Goal: Complete application form: Complete application form

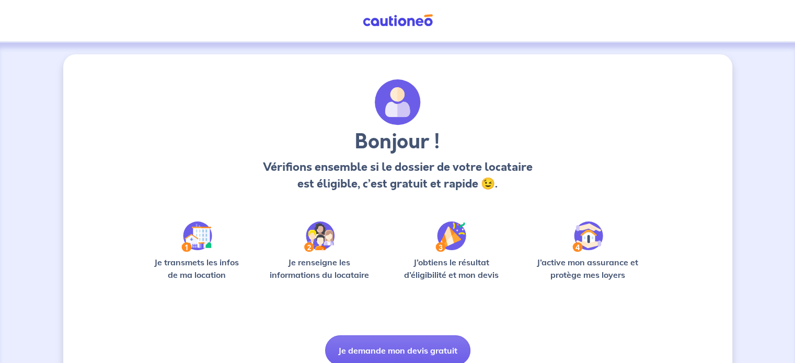
scroll to position [44, 0]
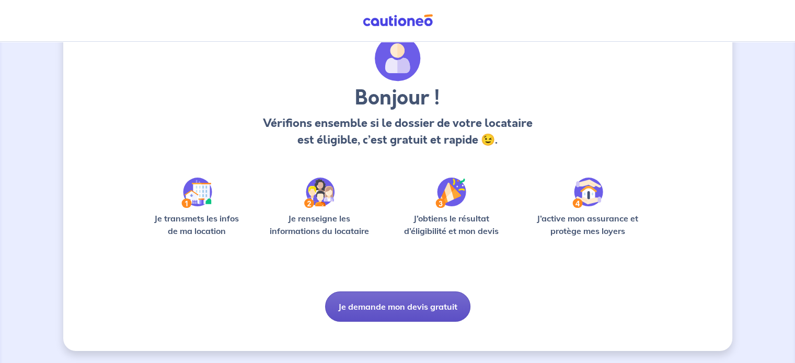
click at [420, 315] on button "Je demande mon devis gratuit" at bounding box center [397, 307] width 145 height 30
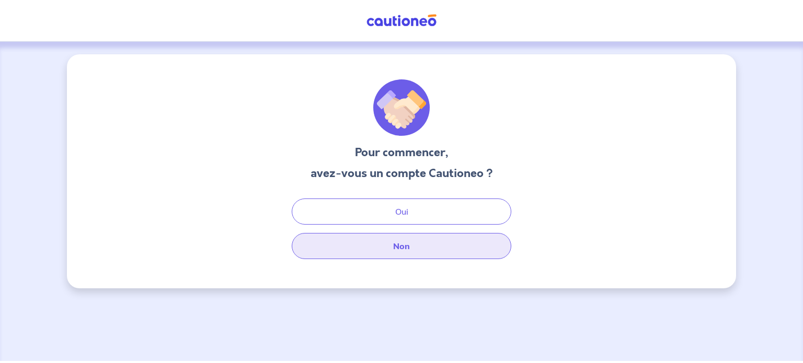
click at [392, 246] on button "Non" at bounding box center [401, 246] width 219 height 26
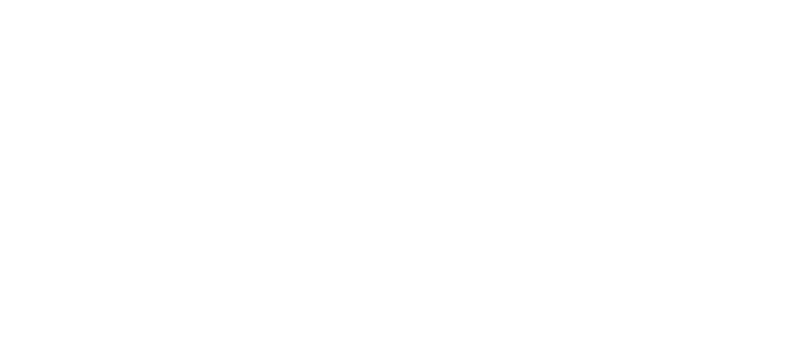
select select "FR"
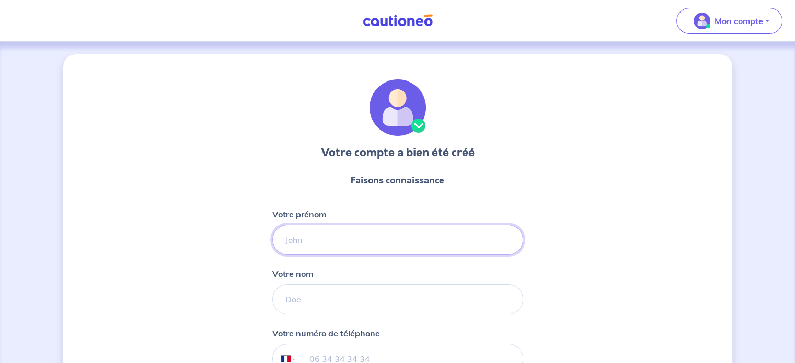
click at [348, 248] on input "Votre prénom" at bounding box center [397, 240] width 251 height 30
type input "[PERSON_NAME]"
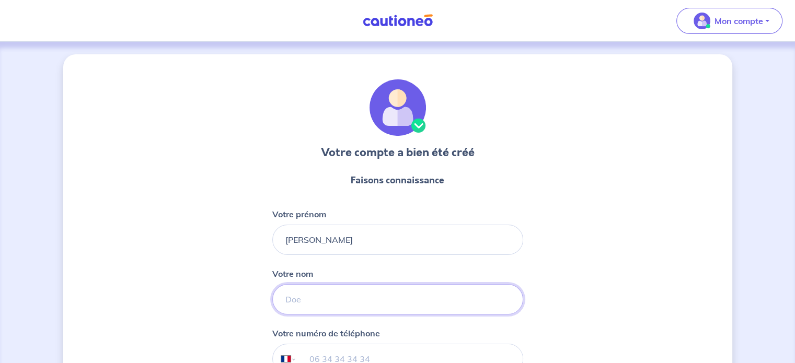
type input "ALBOUY"
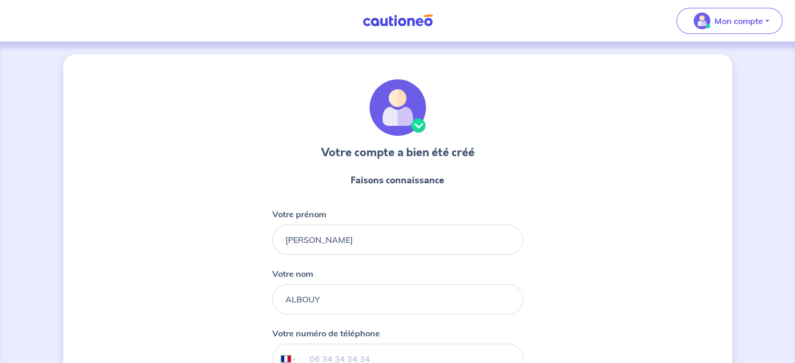
type input "06 68 84 42 77"
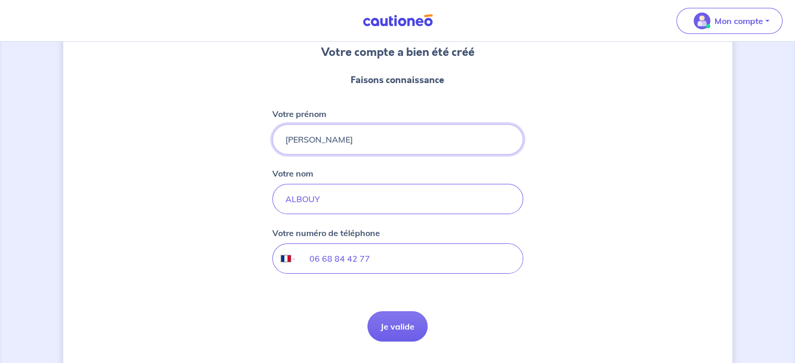
scroll to position [128, 0]
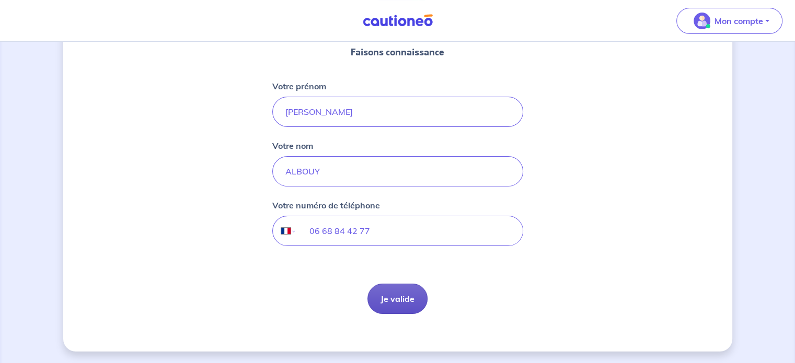
click at [399, 298] on button "Je valide" at bounding box center [397, 299] width 60 height 30
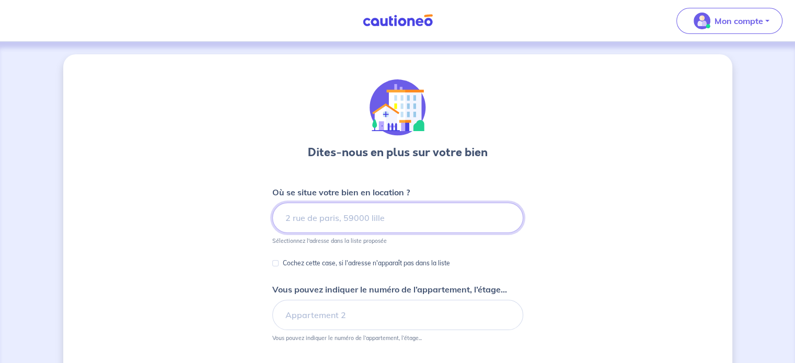
click at [343, 220] on input at bounding box center [397, 218] width 251 height 30
click at [321, 222] on input "[STREET_ADDRESS]" at bounding box center [397, 218] width 251 height 30
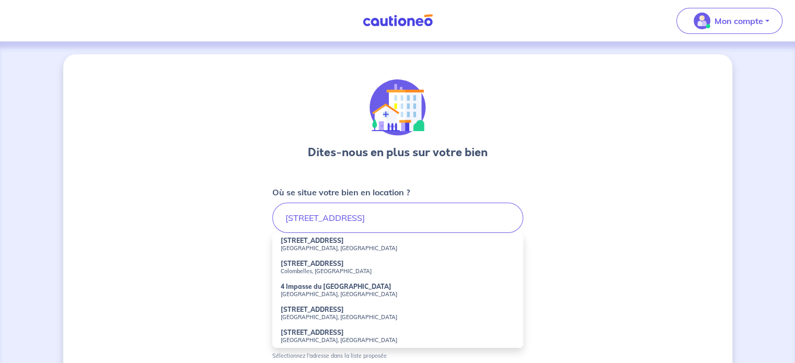
click at [332, 246] on small "[GEOGRAPHIC_DATA], [GEOGRAPHIC_DATA]" at bounding box center [398, 248] width 234 height 7
type input "[STREET_ADDRESS]"
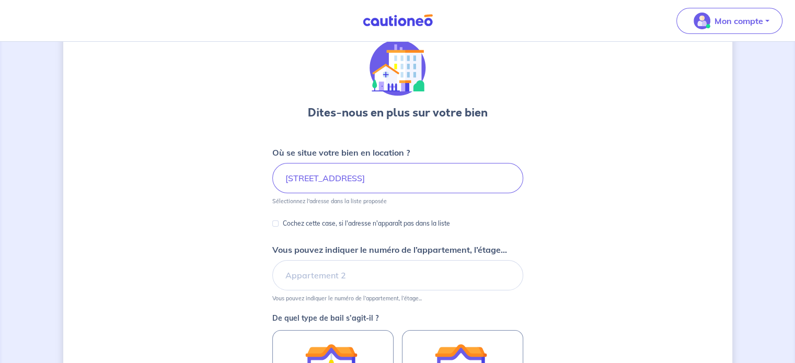
scroll to position [105, 0]
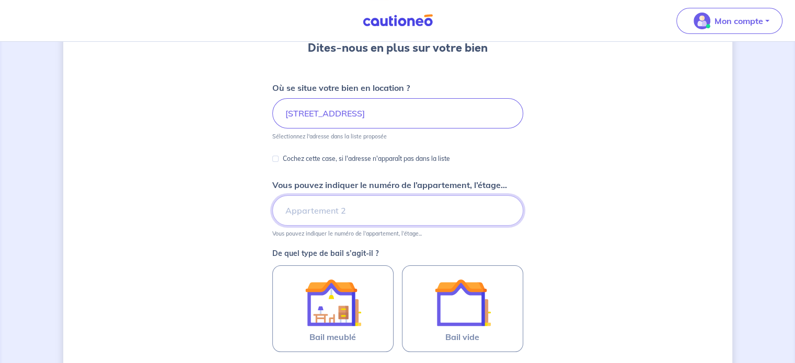
click at [338, 217] on input "Vous pouvez indiquer le numéro de l’appartement, l’étage..." at bounding box center [397, 210] width 251 height 30
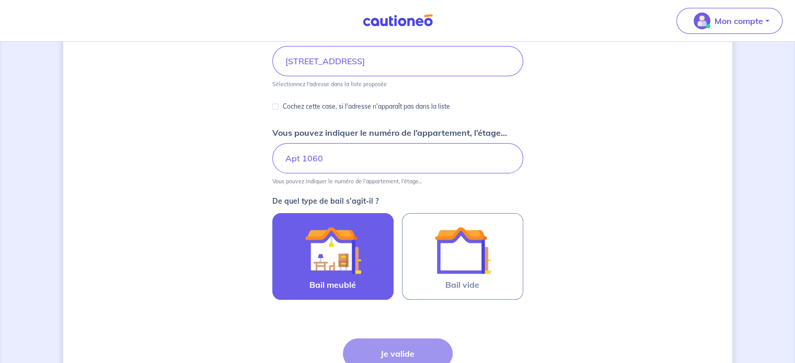
click at [357, 263] on img at bounding box center [333, 250] width 56 height 56
click at [0, 0] on input "Bail meublé" at bounding box center [0, 0] width 0 height 0
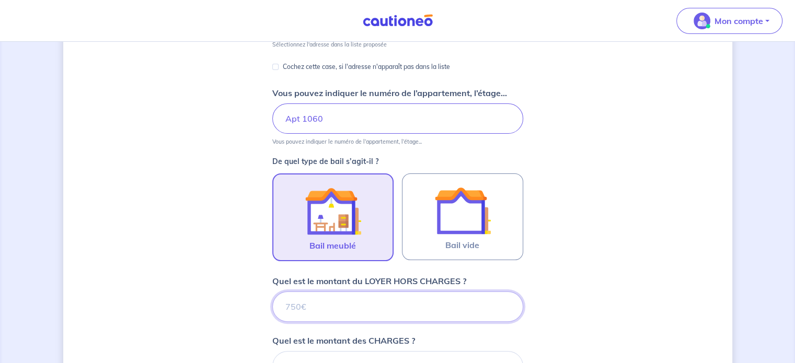
scroll to position [179, 0]
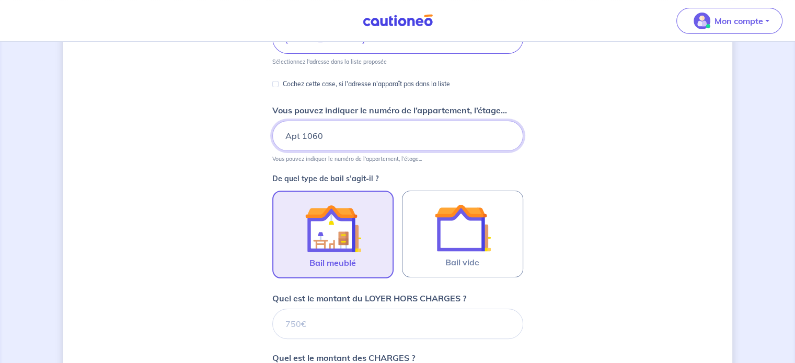
click at [346, 137] on input "Apt 1060" at bounding box center [397, 136] width 251 height 30
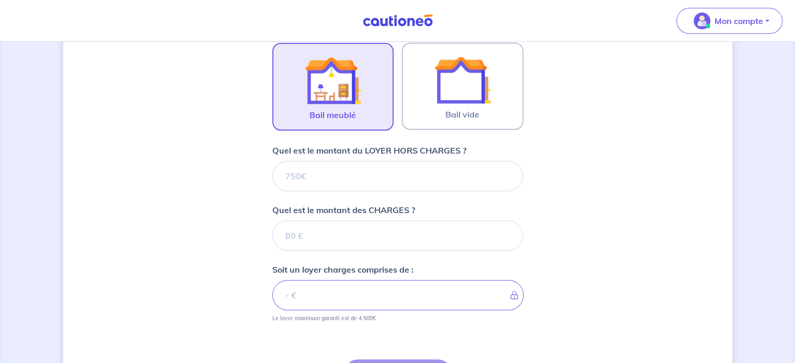
scroll to position [388, 0]
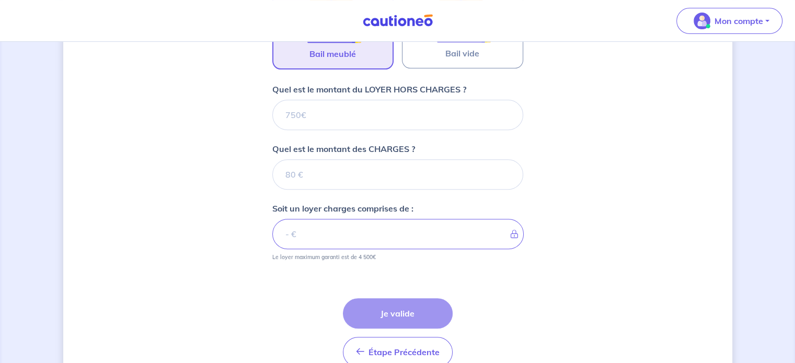
type input "Apt 1060 Bat B"
click at [383, 112] on input "Quel est le montant du LOYER HORS CHARGES ?" at bounding box center [397, 115] width 251 height 30
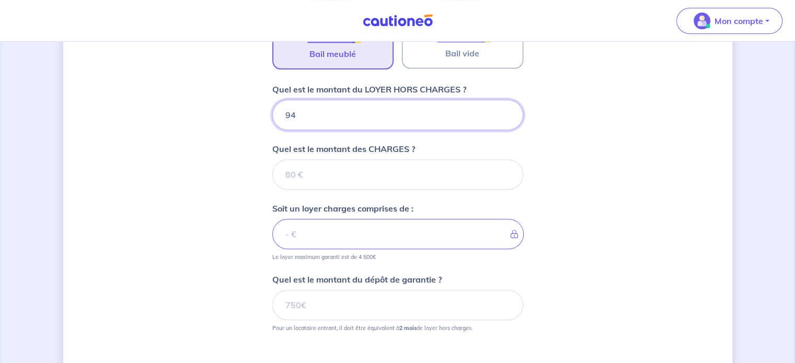
type input "940"
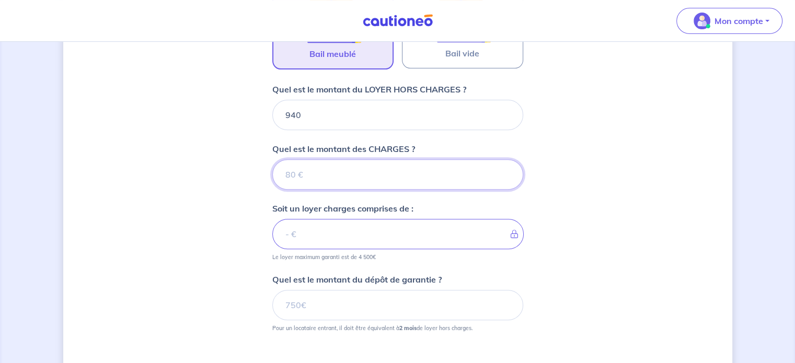
click at [362, 170] on input "Quel est le montant des CHARGES ?" at bounding box center [397, 174] width 251 height 30
type input "50"
type input "990"
type input "50"
click at [230, 269] on div "Dites-nous en plus sur votre bien Où se situe votre bien en location ? [STREET_…" at bounding box center [397, 71] width 669 height 810
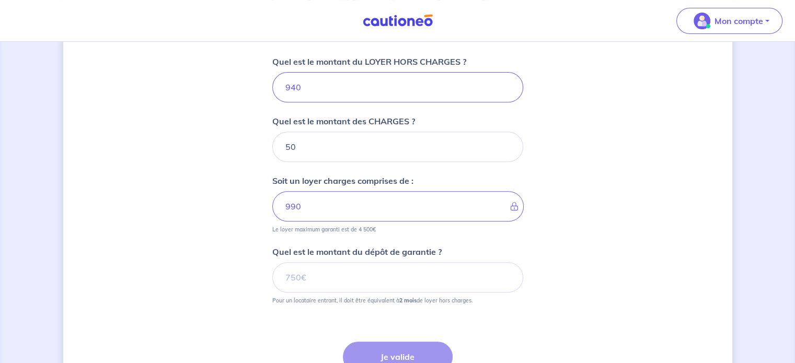
scroll to position [440, 0]
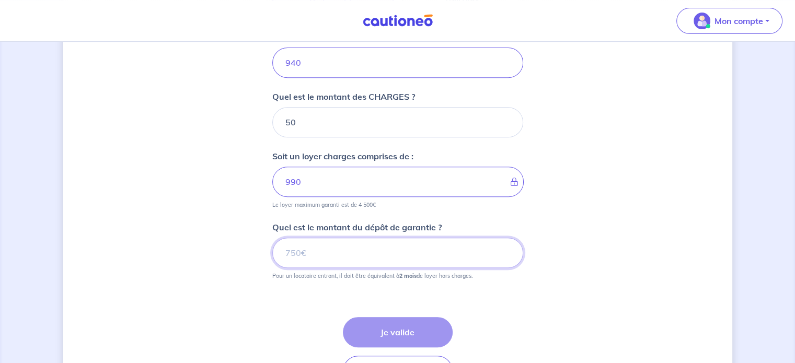
click at [304, 257] on input "Quel est le montant du dépôt de garantie ?" at bounding box center [397, 253] width 251 height 30
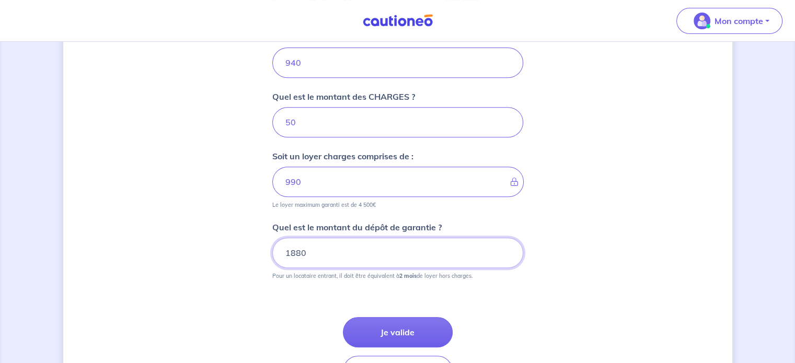
type input "1880"
click at [216, 246] on div "Dites-nous en plus sur votre bien Où se situe votre bien en location ? [STREET_…" at bounding box center [397, 19] width 669 height 810
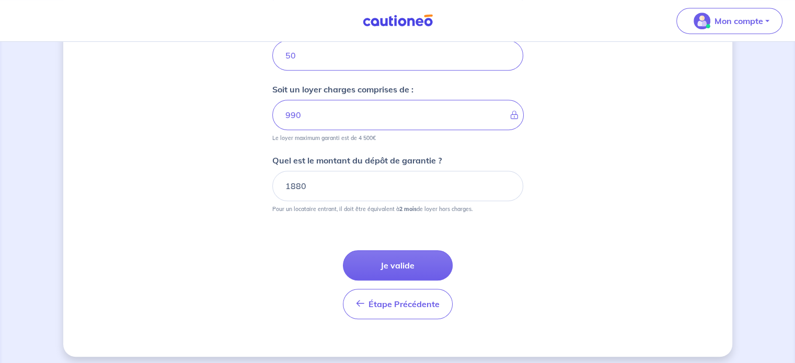
scroll to position [512, 0]
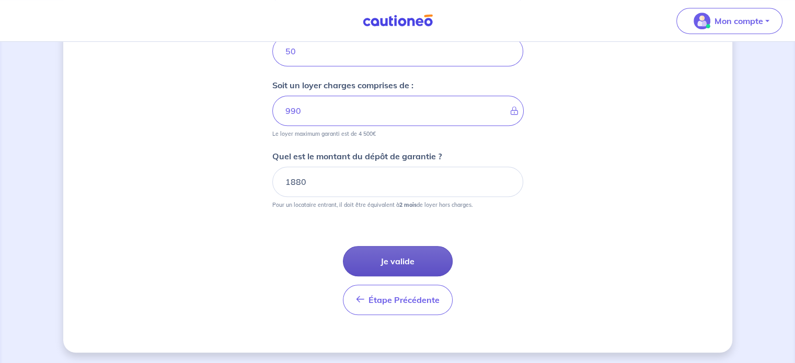
click at [391, 257] on button "Je valide" at bounding box center [398, 261] width 110 height 30
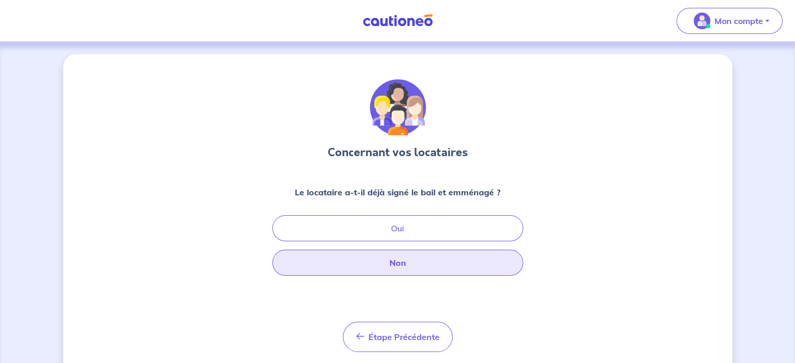
click at [437, 265] on button "Non" at bounding box center [397, 263] width 251 height 26
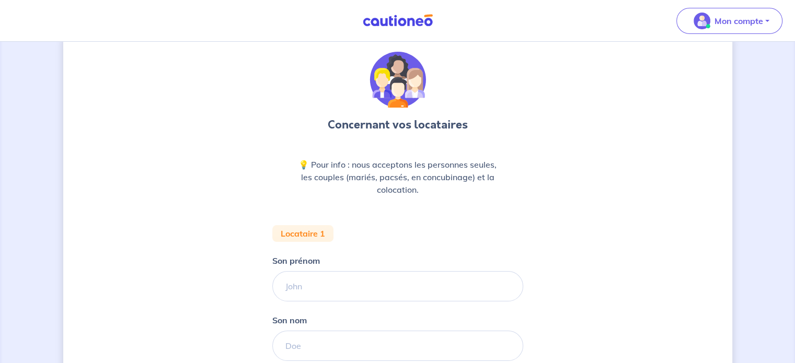
scroll to position [52, 0]
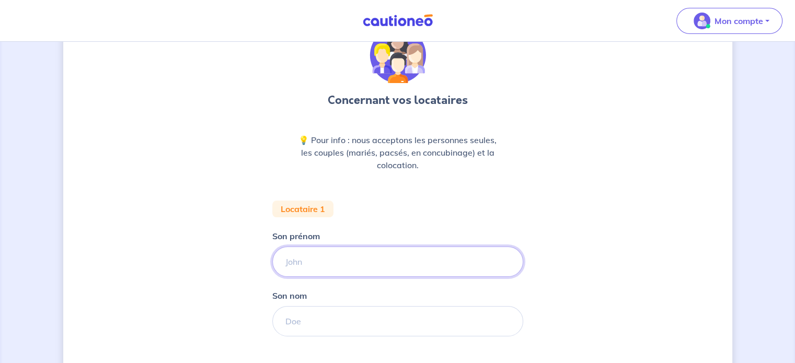
click at [380, 269] on input "Son prénom" at bounding box center [397, 262] width 251 height 30
type input "[PERSON_NAME]"
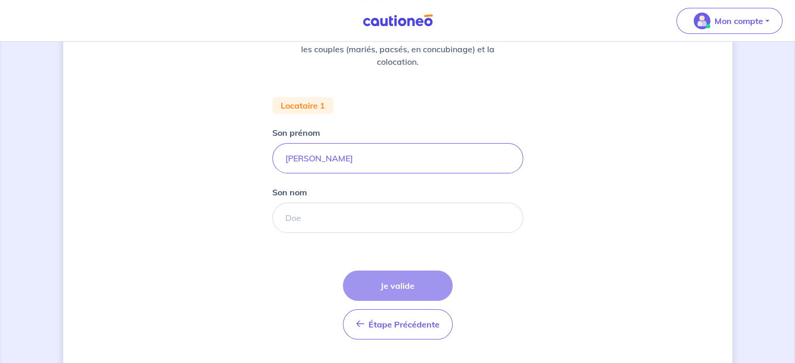
scroll to position [157, 0]
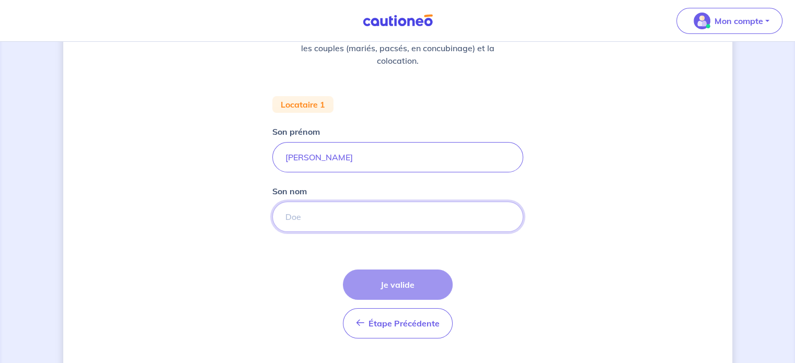
click at [329, 213] on input "Son nom" at bounding box center [397, 217] width 251 height 30
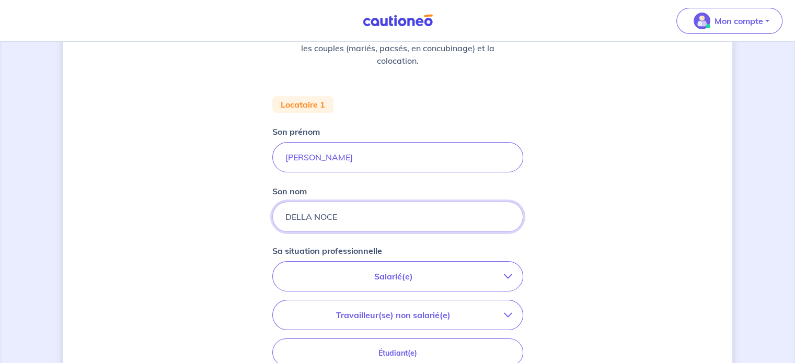
type input "DELLA NOCE"
click at [613, 231] on div "Concernant vos locataires 💡 Pour info : nous acceptons les personnes seules, le…" at bounding box center [397, 228] width 669 height 660
click at [454, 286] on button "Salarié(e)" at bounding box center [398, 276] width 250 height 29
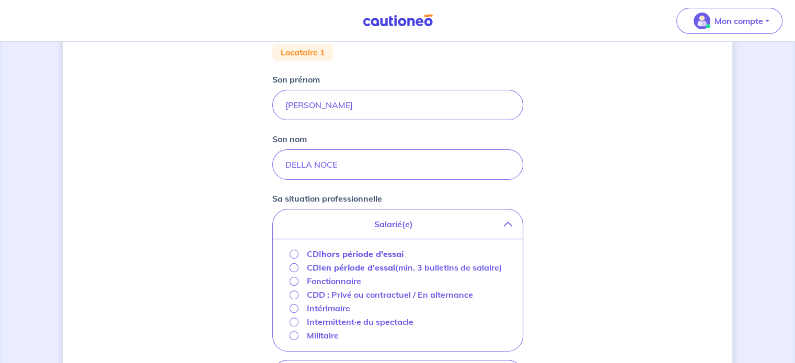
scroll to position [261, 0]
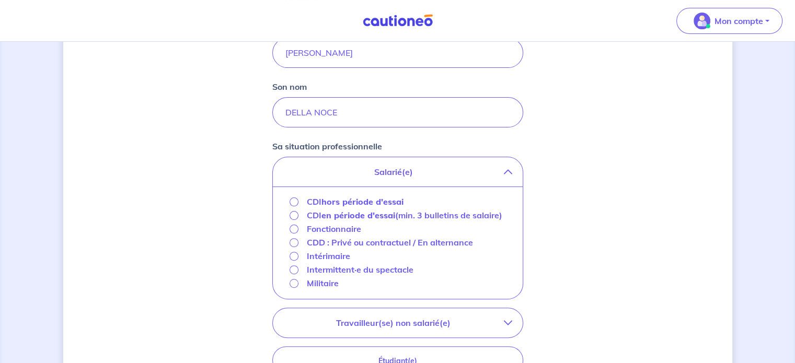
click at [297, 204] on div "CDI hors période d'essai" at bounding box center [346, 201] width 114 height 13
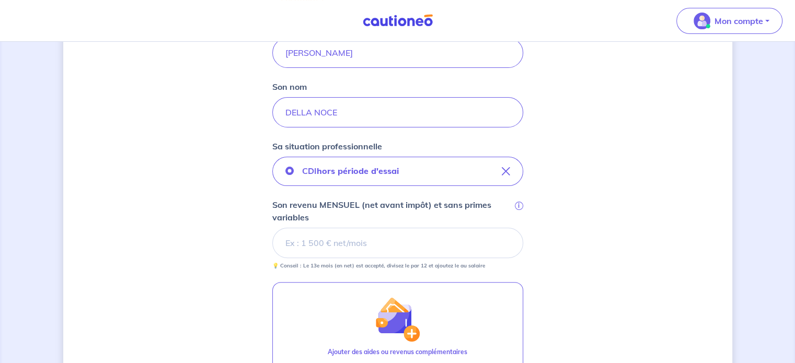
click at [367, 246] on input "Son revenu MENSUEL (net avant impôt) et sans primes variables i" at bounding box center [397, 243] width 251 height 30
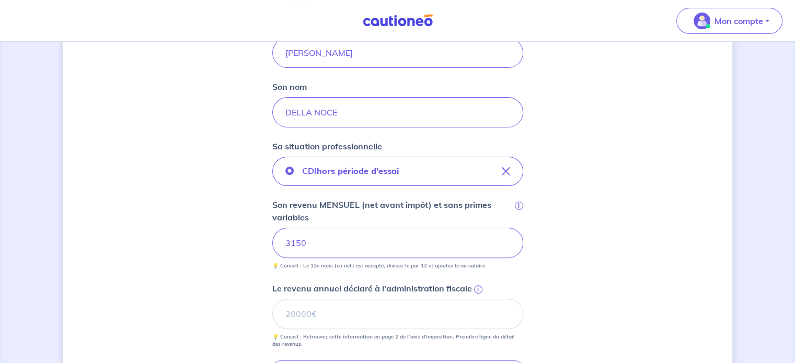
click at [235, 211] on div "Concernant vos locataires 💡 Pour info : nous acceptons les personnes seules, le…" at bounding box center [397, 201] width 669 height 816
drag, startPoint x: 311, startPoint y: 237, endPoint x: 231, endPoint y: 237, distance: 79.9
click at [231, 237] on div "Concernant vos locataires 💡 Pour info : nous acceptons les personnes seules, le…" at bounding box center [397, 201] width 669 height 816
click at [235, 226] on div "Concernant vos locataires 💡 Pour info : nous acceptons les personnes seules, le…" at bounding box center [397, 201] width 669 height 816
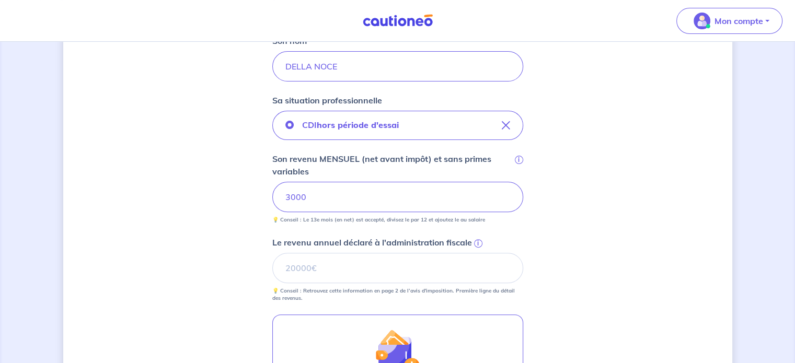
scroll to position [366, 0]
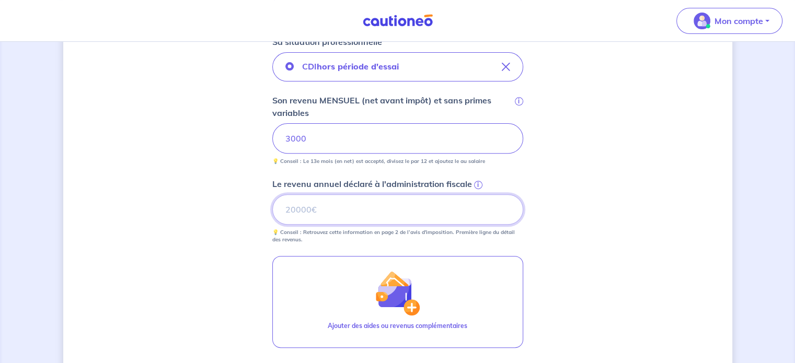
click at [314, 211] on input "Le revenu annuel déclaré à l'administration fiscale i" at bounding box center [397, 209] width 251 height 30
type input "42618"
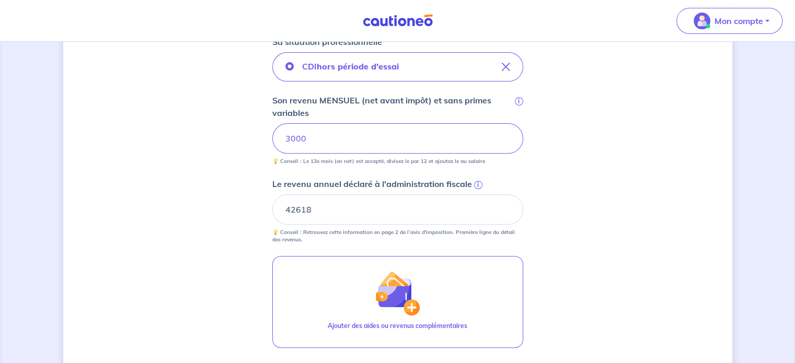
click at [197, 238] on div "Concernant vos locataires 💡 Pour info : nous acceptons les personnes seules, le…" at bounding box center [397, 97] width 669 height 816
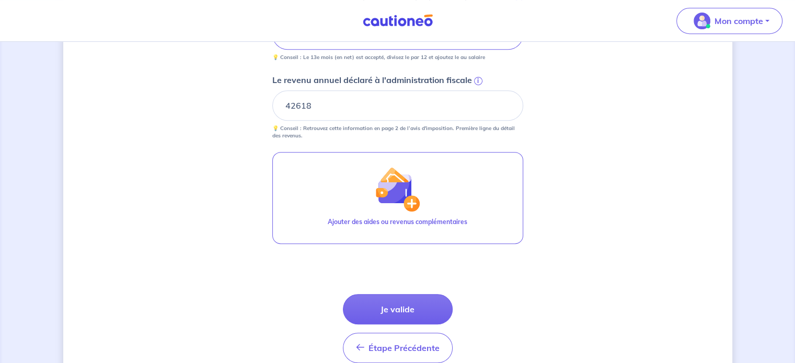
scroll to position [470, 0]
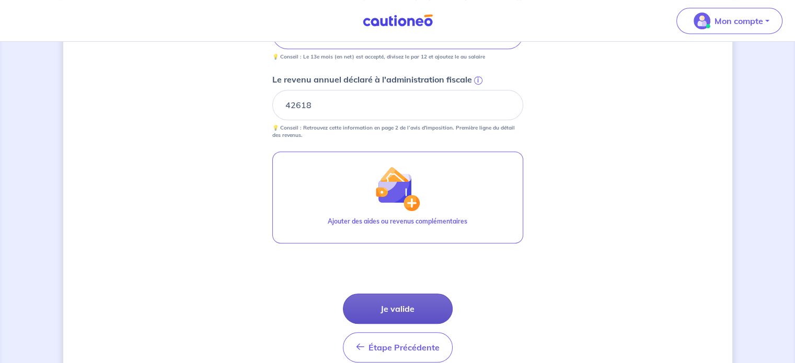
click at [391, 314] on button "Je valide" at bounding box center [398, 309] width 110 height 30
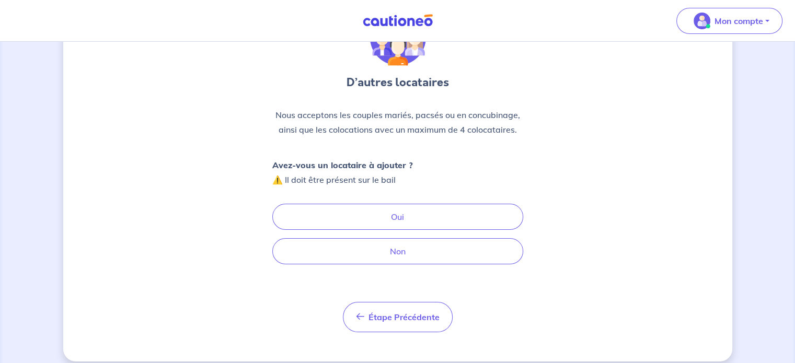
scroll to position [80, 0]
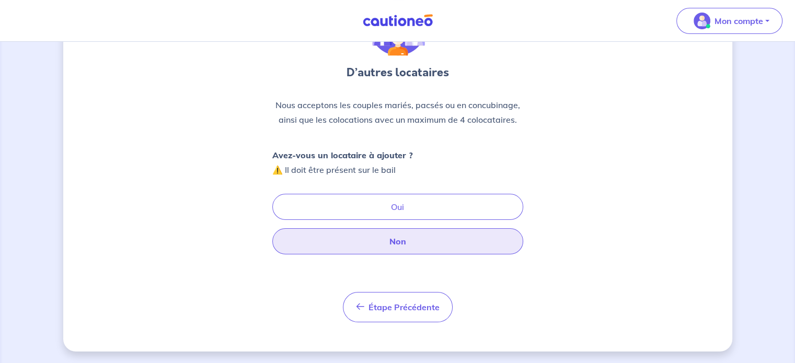
click at [440, 240] on button "Non" at bounding box center [397, 241] width 251 height 26
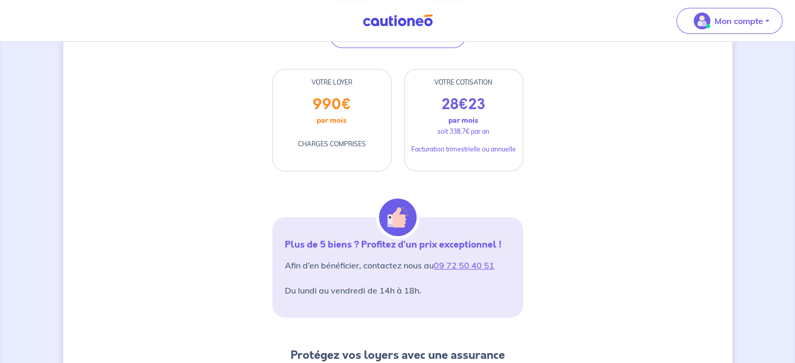
scroll to position [157, 0]
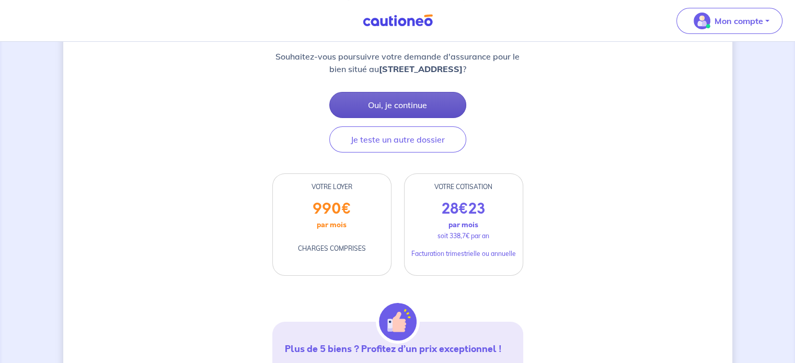
click at [403, 100] on button "Oui, je continue" at bounding box center [397, 105] width 137 height 26
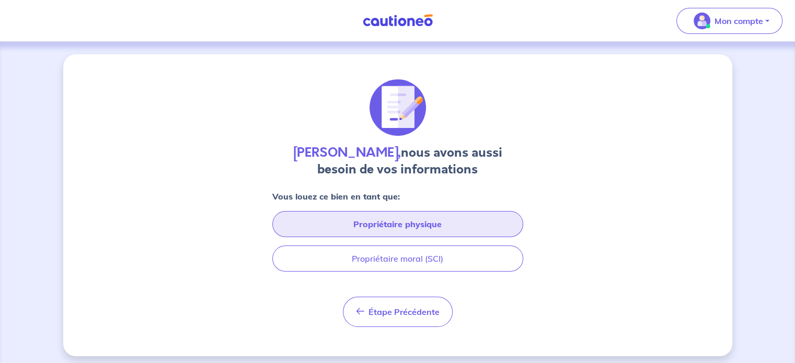
click at [396, 222] on button "Propriétaire physique" at bounding box center [397, 224] width 251 height 26
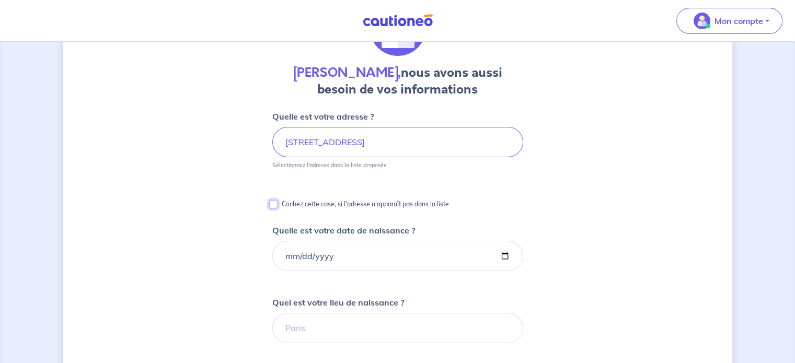
scroll to position [61, 0]
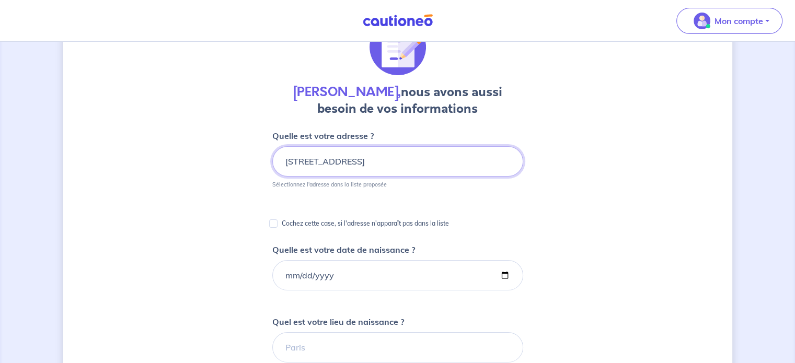
click at [369, 169] on input "[STREET_ADDRESS]" at bounding box center [397, 161] width 251 height 30
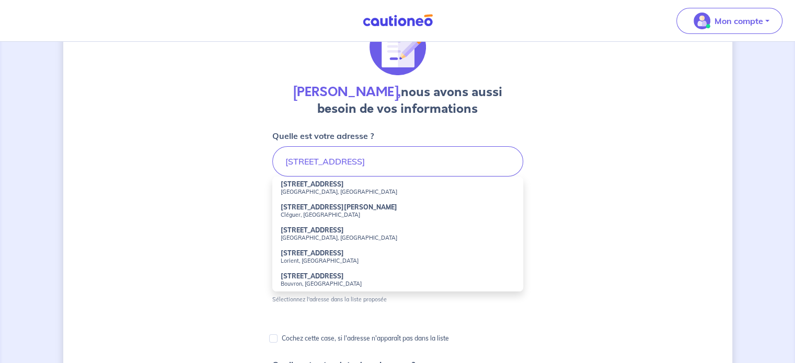
click at [322, 184] on li "[STREET_ADDRESS]" at bounding box center [397, 188] width 251 height 23
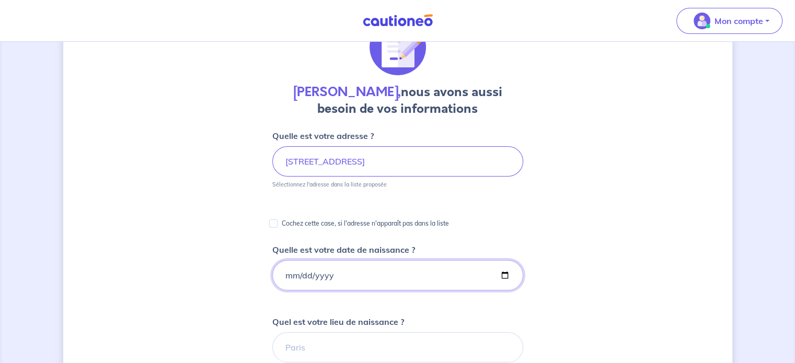
click at [353, 275] on input "Quelle est votre date de naissance ?" at bounding box center [397, 275] width 251 height 30
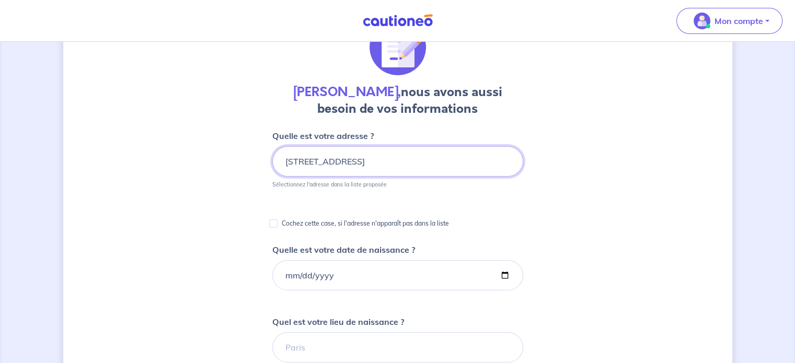
click at [420, 160] on input "[STREET_ADDRESS]" at bounding box center [397, 161] width 251 height 30
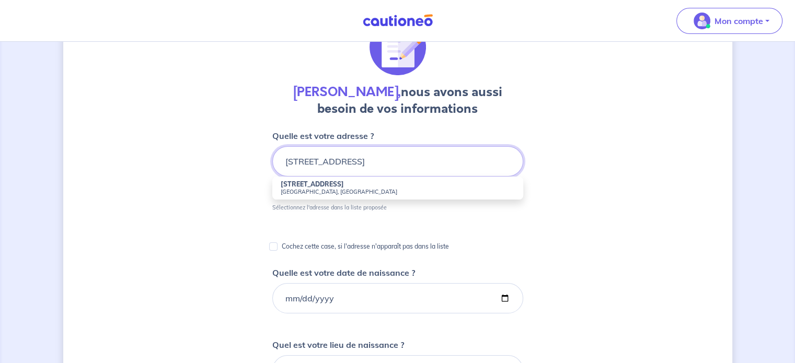
type input "[STREET_ADDRESS]"
click at [582, 183] on div "[PERSON_NAME], nous avons aussi besoin de vos informations Quelle est votre adr…" at bounding box center [397, 343] width 669 height 699
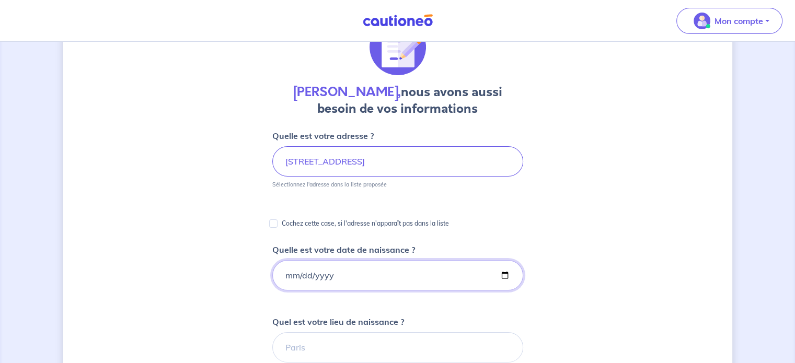
click at [365, 286] on input "Quelle est votre date de naissance ?" at bounding box center [397, 275] width 251 height 30
type input "[DATE]"
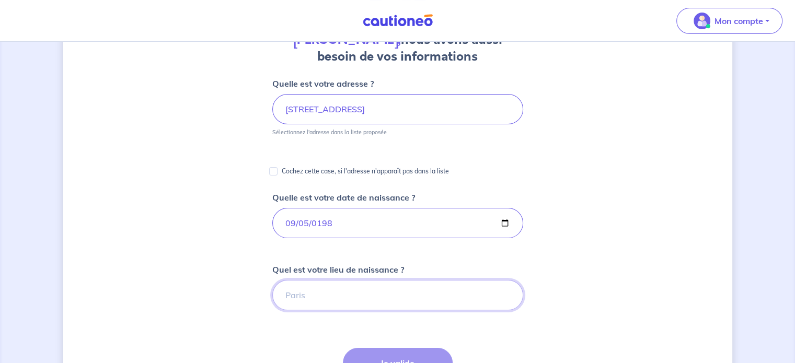
click at [320, 294] on input "Quel est votre lieu de naissance ?" at bounding box center [397, 295] width 251 height 30
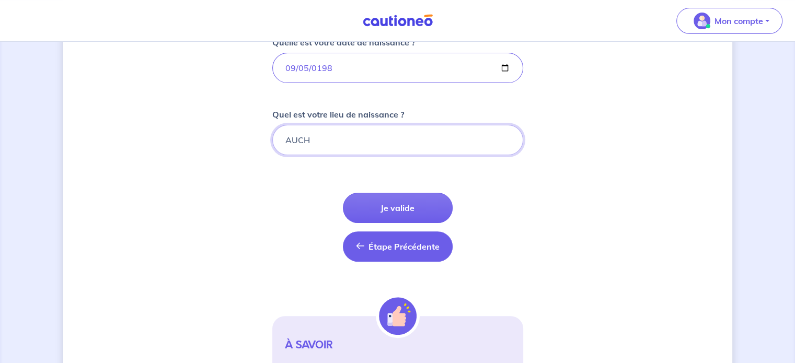
scroll to position [270, 0]
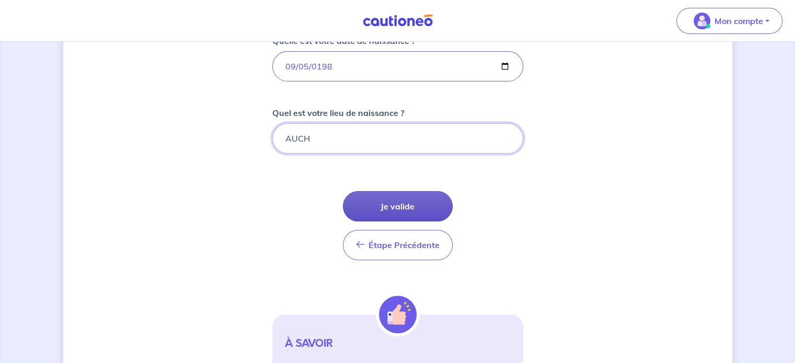
type input "AUCH"
click at [416, 214] on button "Je valide" at bounding box center [398, 206] width 110 height 30
